Goal: Task Accomplishment & Management: Use online tool/utility

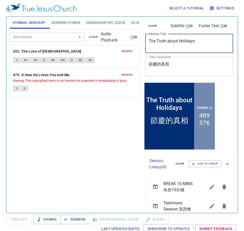
drag, startPoint x: 207, startPoint y: 46, endPoint x: 119, endPoint y: 36, distance: 88.7
click at [112, 34] on div "Hymnal Worship Sermon Hymns Bible Slides Hymn search Hymn search clear Audio Pl…" at bounding box center [122, 112] width 229 height 196
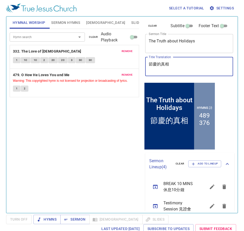
drag, startPoint x: 183, startPoint y: 63, endPoint x: 122, endPoint y: 61, distance: 60.8
click at [122, 61] on div "Hymnal Worship Sermon Hymns Bible Slides Hymn search Hymn search clear Audio Pl…" at bounding box center [122, 112] width 229 height 196
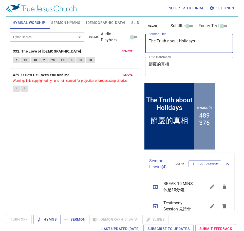
drag, startPoint x: 204, startPoint y: 39, endPoint x: 137, endPoint y: 32, distance: 66.7
click at [137, 32] on div "Hymnal Worship Sermon Hymns Bible Slides Hymn search Hymn search clear Audio Pl…" at bounding box center [122, 112] width 229 height 196
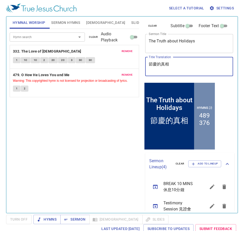
drag, startPoint x: 179, startPoint y: 62, endPoint x: 89, endPoint y: 59, distance: 89.5
click at [89, 59] on div "Hymnal Worship Sermon Hymns Bible Slides Hymn search Hymn search clear Audio Pl…" at bounding box center [122, 112] width 229 height 196
paste textarea "他們的眼睛開了"
type textarea "他們的眼睛開了"
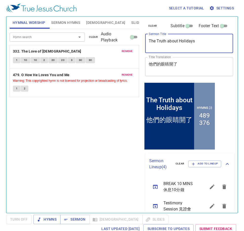
drag, startPoint x: 198, startPoint y: 39, endPoint x: 85, endPoint y: 37, distance: 113.8
click at [84, 37] on div "Hymnal Worship Sermon Hymns Bible Slides Hymn search Hymn search clear Audio Pl…" at bounding box center [122, 112] width 229 height 196
paste textarea "ir Eyes Were Opened"
type textarea "Their Eyes Were Opened"
drag, startPoint x: 96, startPoint y: 39, endPoint x: 85, endPoint y: 37, distance: 10.8
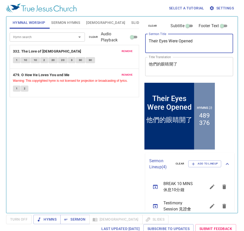
click at [95, 39] on span "clear" at bounding box center [93, 37] width 9 height 5
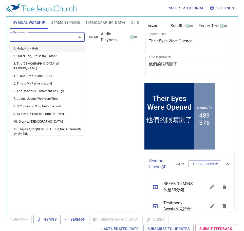
click at [58, 35] on input "Hymn search" at bounding box center [40, 37] width 58 height 6
type input "46"
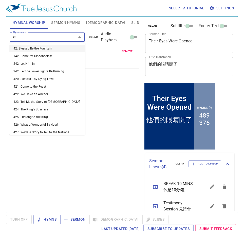
type input "429"
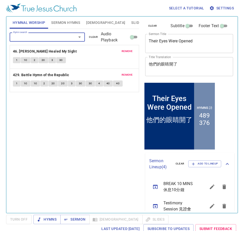
click at [63, 22] on span "Sermon Hymns" at bounding box center [65, 23] width 29 height 6
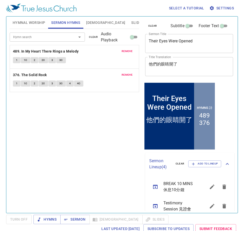
click at [39, 18] on button "Hymnal Worship" at bounding box center [29, 22] width 39 height 12
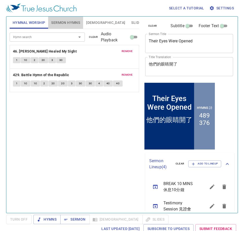
click at [63, 22] on span "Sermon Hymns" at bounding box center [65, 23] width 29 height 6
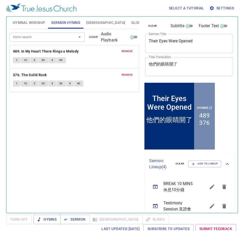
click at [95, 35] on span "clear" at bounding box center [93, 37] width 9 height 5
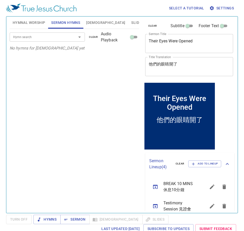
click at [58, 36] on input "Hymn search" at bounding box center [40, 37] width 58 height 6
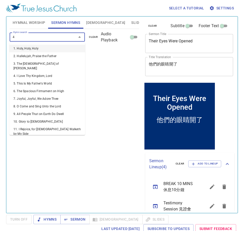
type input "46"
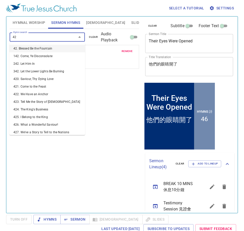
type input "429"
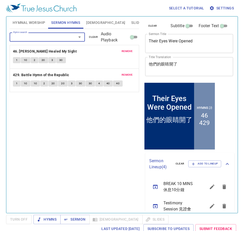
click at [43, 22] on span "Hymnal Worship" at bounding box center [29, 23] width 33 height 6
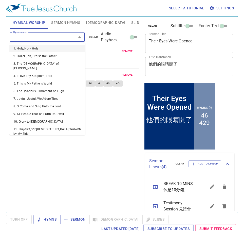
click at [51, 35] on input "Hymn search" at bounding box center [40, 37] width 58 height 6
click at [99, 133] on div "Hymn search Hymn search clear Audio Playback remove 46. Jesus Christ Healed My …" at bounding box center [74, 118] width 129 height 179
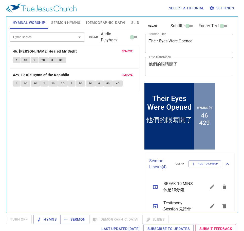
click at [68, 20] on span "Sermon Hymns" at bounding box center [65, 23] width 29 height 6
click at [29, 21] on span "Hymnal Worship" at bounding box center [29, 23] width 33 height 6
click at [97, 35] on span "clear" at bounding box center [93, 37] width 9 height 5
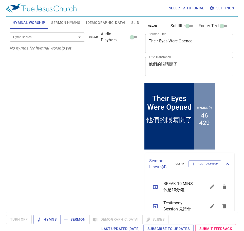
click at [61, 34] on div "Hymn search" at bounding box center [48, 36] width 76 height 9
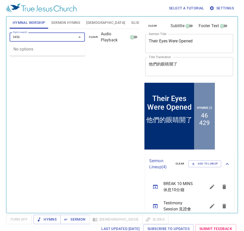
type input "345"
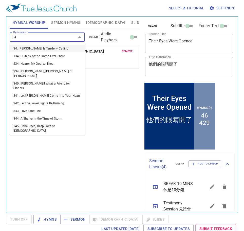
type input "341"
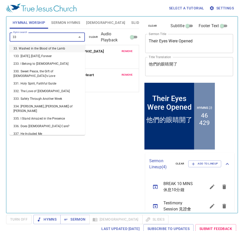
type input "335"
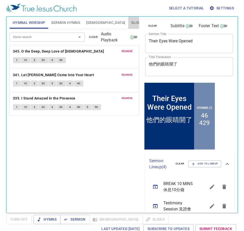
click at [128, 22] on button "Slides" at bounding box center [137, 22] width 18 height 12
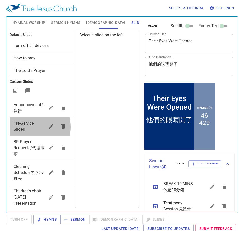
click at [20, 127] on span "Pre-Service Slides" at bounding box center [24, 126] width 20 height 11
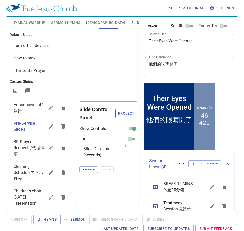
click at [136, 111] on button "Project" at bounding box center [126, 113] width 22 height 9
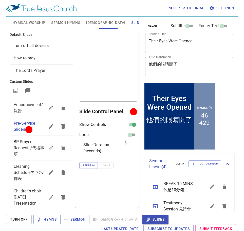
click at [39, 125] on span "Pre-Service Slides" at bounding box center [29, 126] width 31 height 12
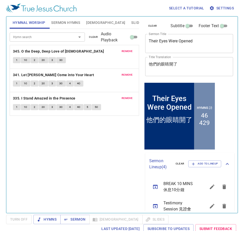
click at [128, 18] on button "Slides" at bounding box center [137, 22] width 18 height 12
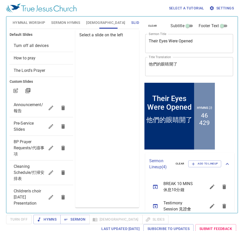
click at [25, 124] on span "Pre-Service Slides" at bounding box center [24, 126] width 20 height 11
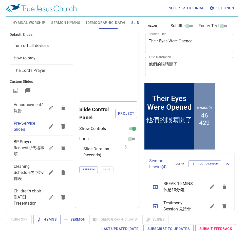
click at [131, 114] on span "Project" at bounding box center [125, 113] width 13 height 6
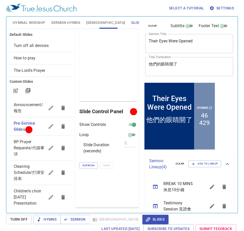
click at [53, 17] on button "Sermon Hymns" at bounding box center [65, 22] width 35 height 12
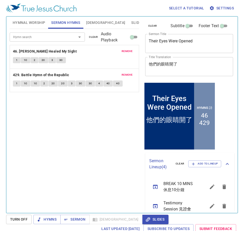
click at [20, 25] on span "Hymnal Worship" at bounding box center [29, 23] width 33 height 6
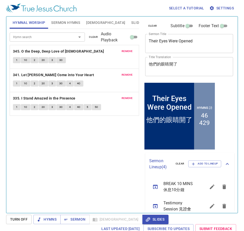
click at [64, 21] on span "Sermon Hymns" at bounding box center [65, 23] width 29 height 6
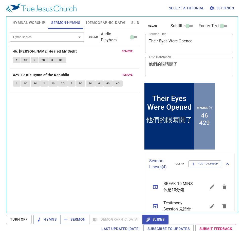
click at [128, 18] on button "Slides" at bounding box center [137, 22] width 18 height 12
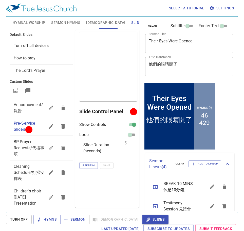
click at [90, 27] on button "[DEMOGRAPHIC_DATA]" at bounding box center [105, 22] width 45 height 12
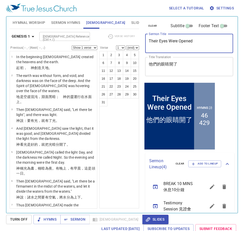
drag, startPoint x: 205, startPoint y: 40, endPoint x: 114, endPoint y: 41, distance: 90.7
click at [103, 40] on div "Hymnal Worship Sermon Hymns Bible Slides Hymn search Hymn search clear Audio Pl…" at bounding box center [122, 112] width 229 height 196
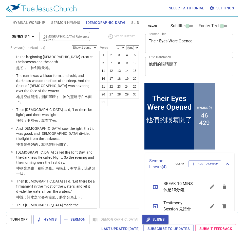
click at [220, 41] on textarea "Their Eyes Were Opened" at bounding box center [189, 44] width 81 height 10
drag, startPoint x: 153, startPoint y: 67, endPoint x: 187, endPoint y: 62, distance: 34.9
click at [96, 66] on div "Hymnal Worship Sermon Hymns Bible Slides Hymn search Hymn search clear Audio Pl…" at bounding box center [122, 112] width 229 height 196
click at [37, 26] on button "Hymnal Worship" at bounding box center [29, 22] width 39 height 12
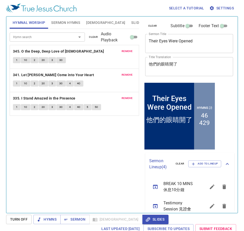
click at [99, 21] on button "[DEMOGRAPHIC_DATA]" at bounding box center [105, 22] width 45 height 12
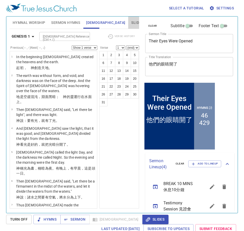
click at [131, 25] on span "Slides" at bounding box center [137, 23] width 12 height 6
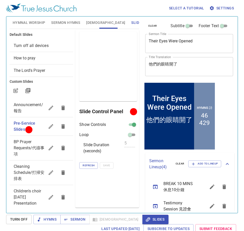
click at [34, 24] on span "Hymnal Worship" at bounding box center [29, 23] width 33 height 6
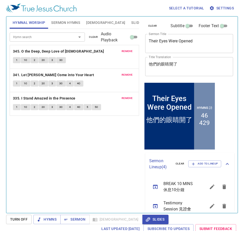
click at [60, 16] on div "Select a tutorial Settings" at bounding box center [121, 8] width 230 height 16
click at [63, 22] on span "Sermon Hymns" at bounding box center [65, 23] width 29 height 6
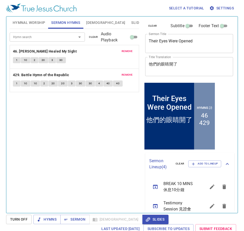
click at [32, 28] on button "Hymnal Worship" at bounding box center [29, 22] width 39 height 12
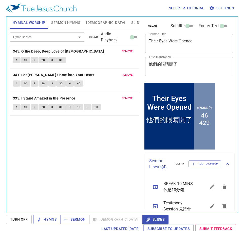
click at [66, 24] on span "Sermon Hymns" at bounding box center [65, 23] width 29 height 6
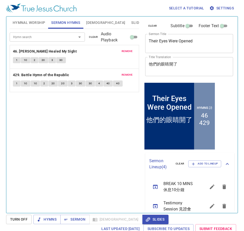
click at [36, 26] on button "Hymnal Worship" at bounding box center [29, 22] width 39 height 12
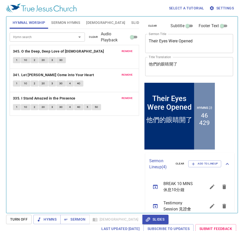
click at [70, 24] on span "Sermon Hymns" at bounding box center [65, 23] width 29 height 6
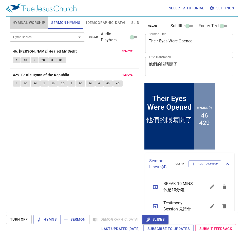
click at [41, 24] on span "Hymnal Worship" at bounding box center [29, 23] width 33 height 6
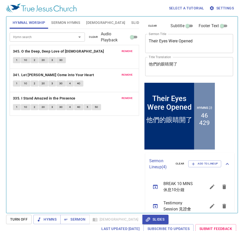
click at [131, 22] on span "Slides" at bounding box center [137, 23] width 12 height 6
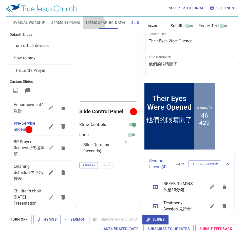
click at [93, 24] on span "[DEMOGRAPHIC_DATA]" at bounding box center [105, 23] width 39 height 6
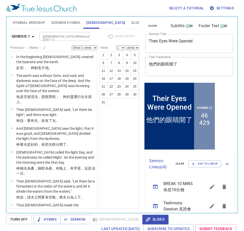
click at [31, 24] on span "Hymnal Worship" at bounding box center [29, 23] width 33 height 6
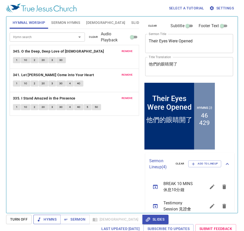
click at [50, 219] on span "Hymns" at bounding box center [47, 219] width 19 height 6
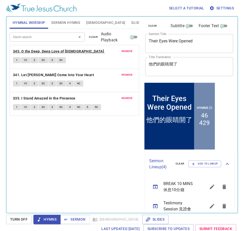
click at [55, 49] on b "345. O the Deep, Deep Love of [DEMOGRAPHIC_DATA]" at bounding box center [58, 51] width 91 height 6
click at [17, 59] on span "1" at bounding box center [17, 60] width 2 height 5
click at [28, 60] on button "1C" at bounding box center [26, 60] width 10 height 6
click at [34, 61] on span "2" at bounding box center [35, 60] width 2 height 5
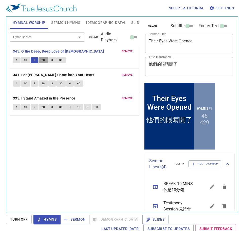
click at [42, 61] on span "2C" at bounding box center [44, 60] width 4 height 5
click at [52, 59] on span "3" at bounding box center [52, 60] width 2 height 5
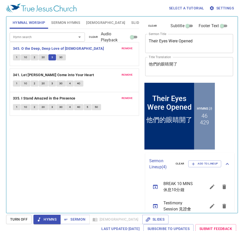
drag, startPoint x: 61, startPoint y: 65, endPoint x: 55, endPoint y: 55, distance: 11.1
click at [58, 60] on div "remove 345. O the Deep, Deep Love of Jesus 1 1C 2 2C 3 3C remove 341. Let Jesus…" at bounding box center [74, 80] width 129 height 71
drag, startPoint x: 55, startPoint y: 55, endPoint x: 59, endPoint y: 58, distance: 4.7
click at [55, 55] on div "remove 345. O the Deep, Deep Love of Jesus 1 1C 2 2C 3 3C" at bounding box center [74, 56] width 129 height 23
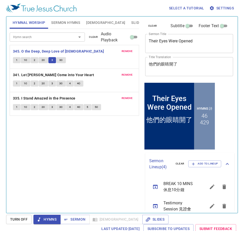
click at [61, 60] on span "3C" at bounding box center [61, 60] width 4 height 5
click at [64, 73] on b "341. Let [PERSON_NAME] Come into Your Heart" at bounding box center [53, 75] width 81 height 6
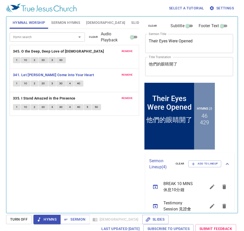
click at [18, 83] on button "1" at bounding box center [17, 83] width 8 height 6
click at [26, 84] on span "1C" at bounding box center [26, 83] width 4 height 5
click at [35, 83] on span "2" at bounding box center [35, 83] width 2 height 5
click at [44, 81] on button "2C" at bounding box center [44, 83] width 10 height 6
click at [52, 85] on span "3" at bounding box center [52, 83] width 2 height 5
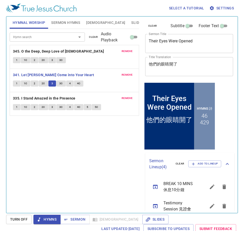
click at [61, 85] on span "3C" at bounding box center [61, 83] width 4 height 5
click at [68, 83] on button "4" at bounding box center [70, 83] width 8 height 6
drag, startPoint x: 79, startPoint y: 85, endPoint x: 105, endPoint y: 196, distance: 113.8
click at [105, 196] on div "Hymn search Hymn search clear Audio Playback remove 345. O the Deep, Deep Love …" at bounding box center [74, 118] width 129 height 179
click at [82, 83] on button "4C" at bounding box center [79, 83] width 10 height 6
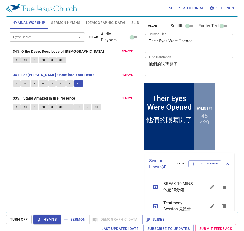
click at [62, 99] on b "335. I Stand Amazed in the Presence" at bounding box center [44, 98] width 63 height 6
click at [18, 108] on button "1" at bounding box center [17, 107] width 8 height 6
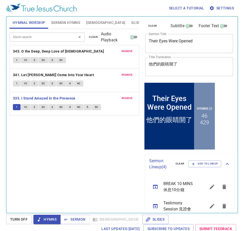
click at [131, 24] on span "Slides" at bounding box center [137, 23] width 12 height 6
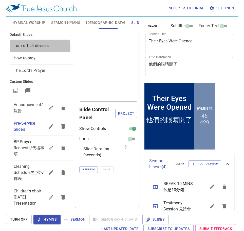
click at [35, 47] on span "Turn off all devices" at bounding box center [31, 45] width 35 height 5
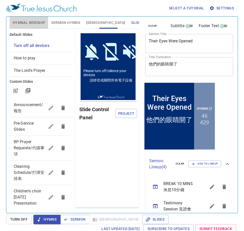
click at [25, 20] on span "Hymnal Worship" at bounding box center [29, 23] width 33 height 6
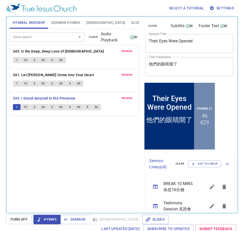
click at [26, 105] on span "1C" at bounding box center [26, 107] width 4 height 5
click at [34, 107] on span "2" at bounding box center [35, 107] width 2 height 5
click at [45, 108] on button "2C" at bounding box center [44, 107] width 10 height 6
click at [90, 106] on button "5" at bounding box center [88, 107] width 8 height 6
click at [96, 106] on span "5C" at bounding box center [97, 107] width 4 height 5
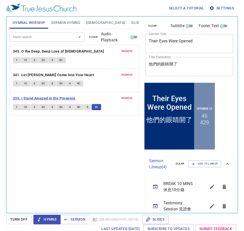
click at [48, 98] on b "335. I Stand Amazed in the Presence" at bounding box center [44, 98] width 63 height 6
click at [131, 21] on span "Slides" at bounding box center [137, 23] width 12 height 6
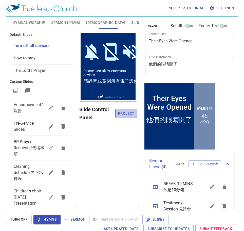
click at [125, 109] on button "Project" at bounding box center [126, 113] width 22 height 9
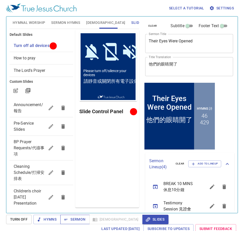
click at [72, 221] on span "Sermon" at bounding box center [74, 219] width 21 height 6
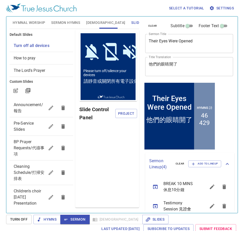
click at [56, 20] on span "Sermon Hymns" at bounding box center [65, 23] width 29 height 6
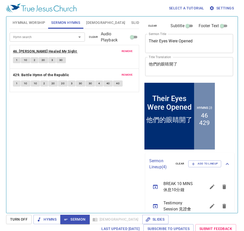
click at [44, 52] on b "46. [PERSON_NAME] Healed My Sight" at bounding box center [45, 51] width 64 height 6
click at [17, 63] on button "1" at bounding box center [17, 60] width 8 height 6
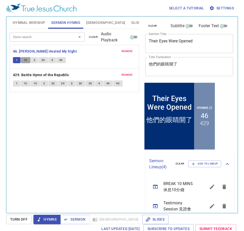
click at [27, 61] on button "1C" at bounding box center [26, 60] width 10 height 6
click at [33, 59] on button "2" at bounding box center [35, 60] width 8 height 6
click at [43, 61] on span "2C" at bounding box center [44, 60] width 4 height 5
click at [51, 61] on span "3" at bounding box center [52, 60] width 2 height 5
click at [61, 61] on span "3C" at bounding box center [61, 60] width 4 height 5
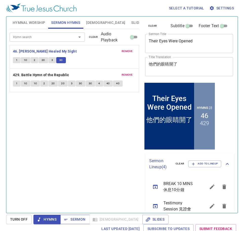
click at [76, 218] on span "Sermon" at bounding box center [74, 219] width 21 height 6
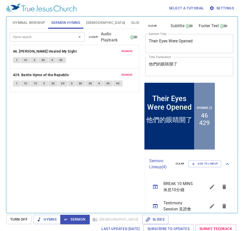
drag, startPoint x: 107, startPoint y: 22, endPoint x: 103, endPoint y: 22, distance: 3.6
click at [131, 22] on span "Slides" at bounding box center [137, 23] width 12 height 6
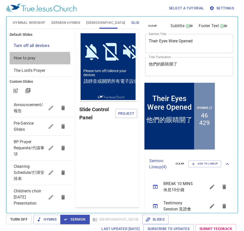
click at [32, 59] on span "How to pray" at bounding box center [25, 57] width 22 height 5
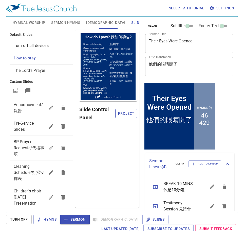
click at [129, 110] on button "Project" at bounding box center [126, 113] width 22 height 9
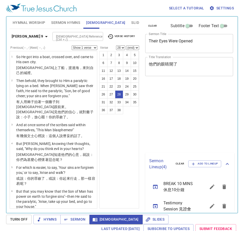
select select "28"
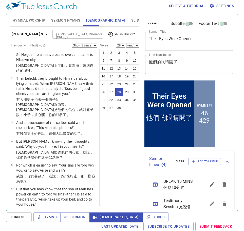
scroll to position [695, 0]
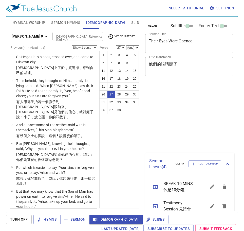
select select "27"
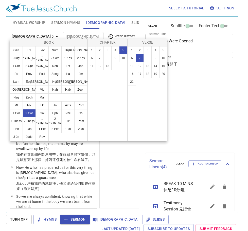
select select "7"
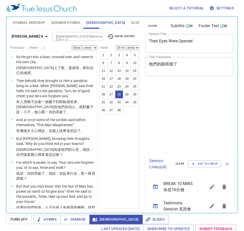
select select "28"
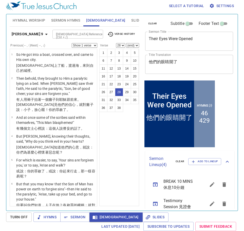
scroll to position [709, 0]
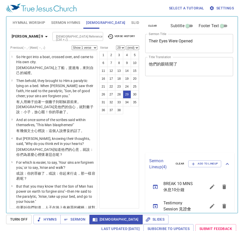
select select "29"
select select "30"
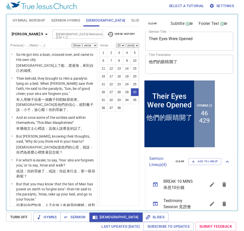
scroll to position [766, 0]
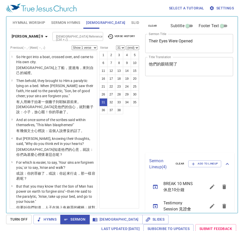
select select "31"
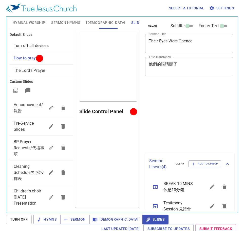
scroll to position [2, 0]
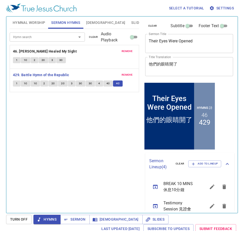
click at [131, 22] on span "Slides" at bounding box center [137, 23] width 12 height 6
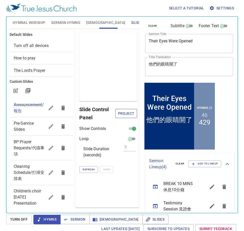
click at [132, 111] on span "Project" at bounding box center [125, 113] width 13 height 6
